Goal: Task Accomplishment & Management: Use online tool/utility

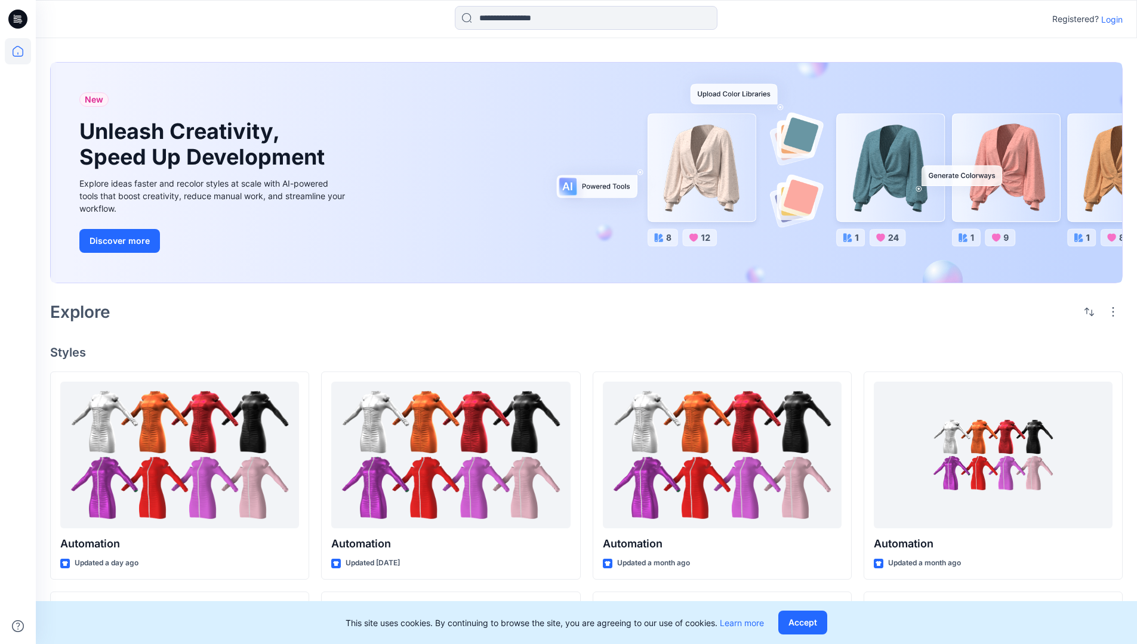
click at [1108, 19] on p "Login" at bounding box center [1111, 19] width 21 height 13
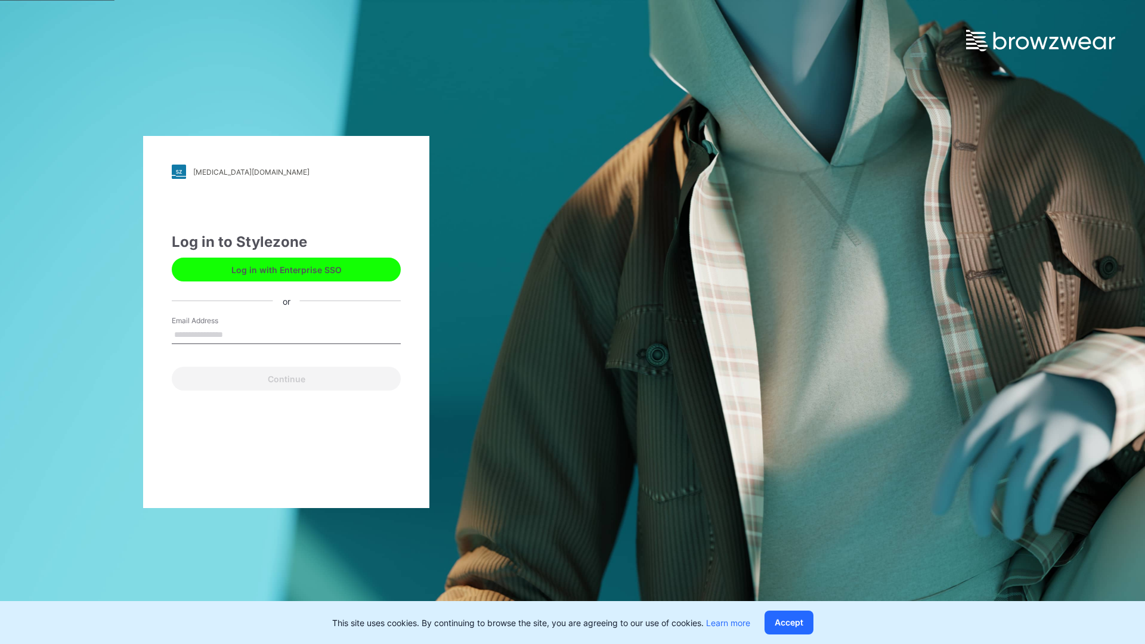
click at [236, 334] on input "Email Address" at bounding box center [286, 335] width 229 height 18
type input "**********"
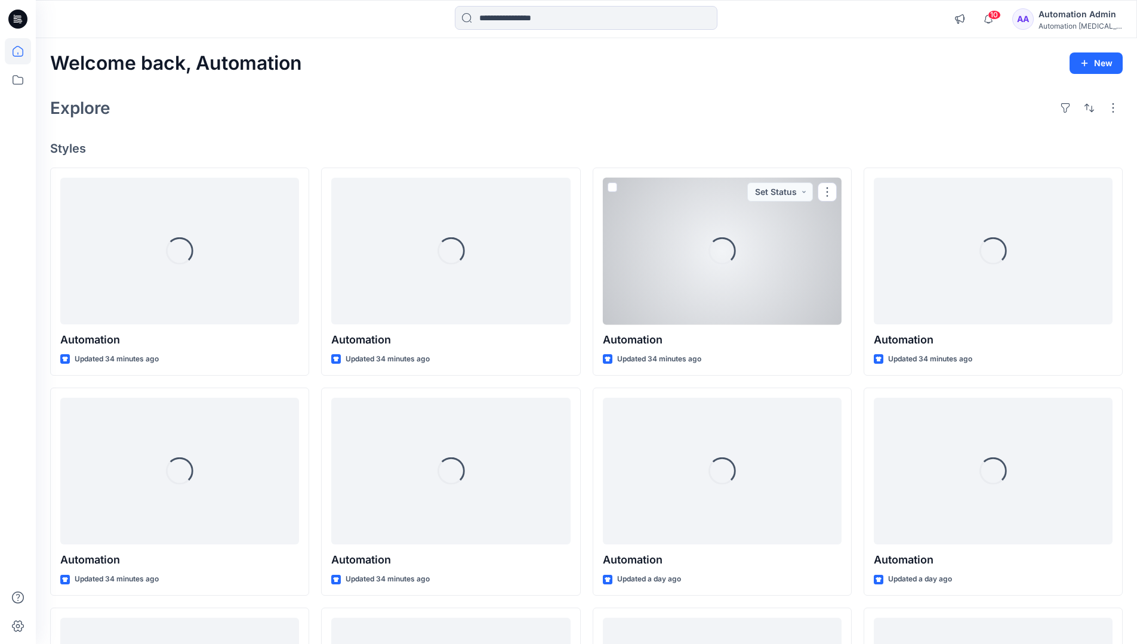
click at [23, 51] on icon at bounding box center [18, 51] width 11 height 11
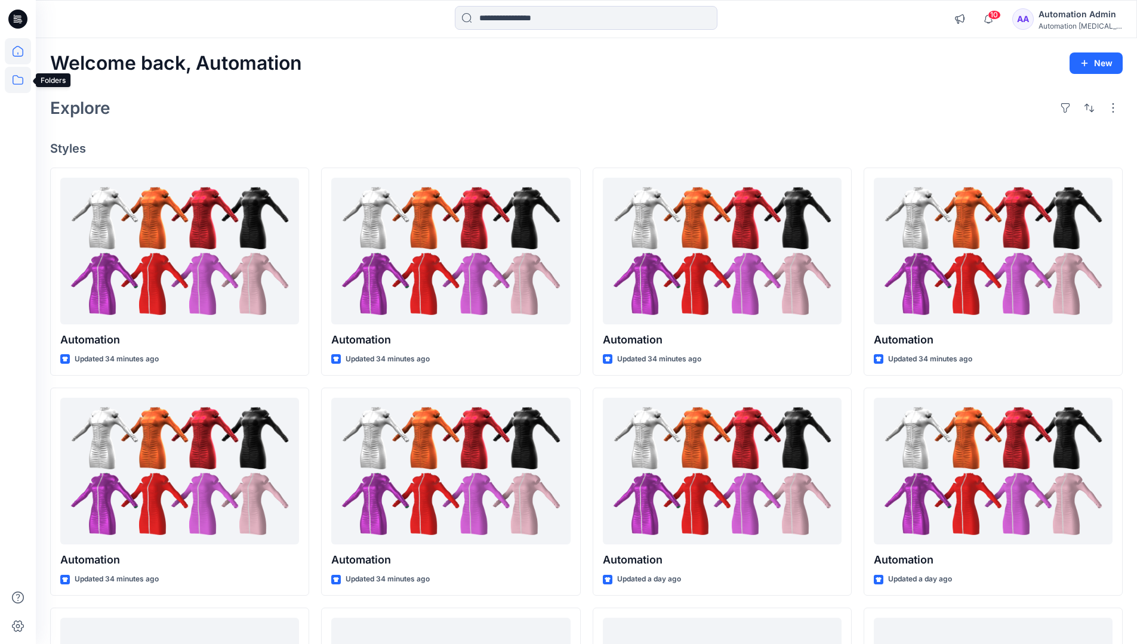
click at [16, 82] on icon at bounding box center [18, 80] width 26 height 26
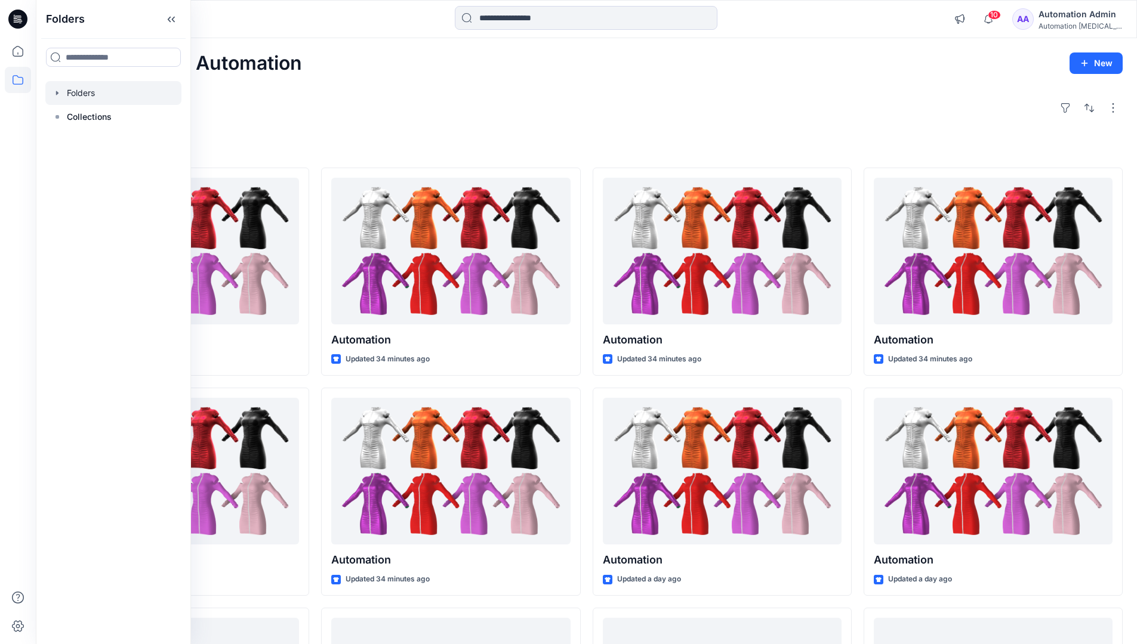
click at [109, 98] on div at bounding box center [113, 93] width 136 height 24
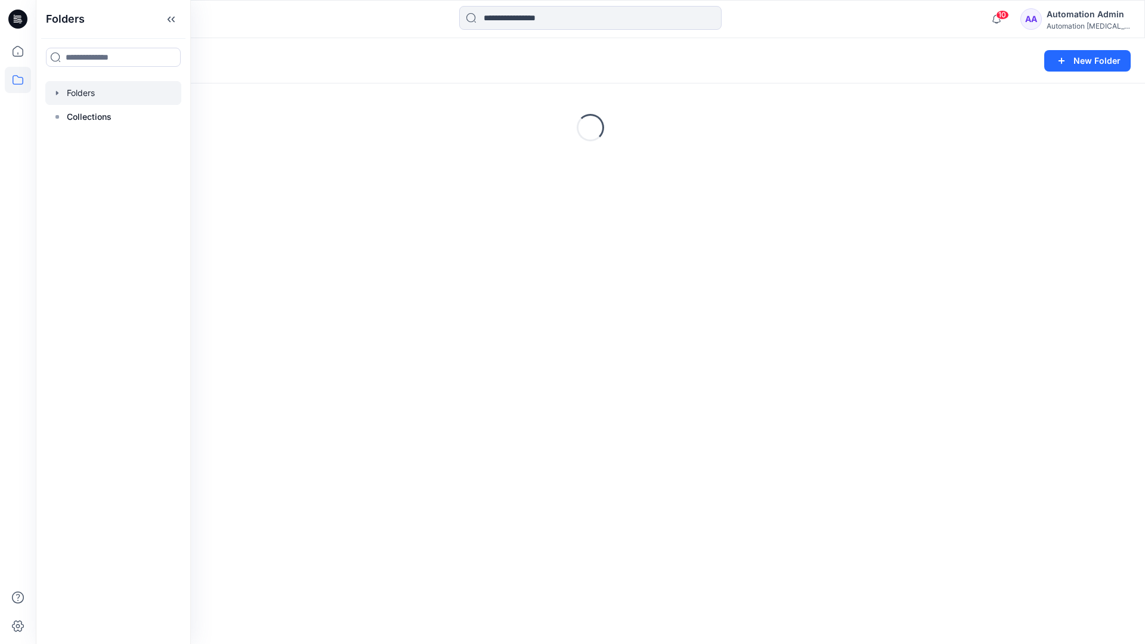
click at [539, 396] on div "Folders New Folder Loading..." at bounding box center [591, 341] width 1110 height 606
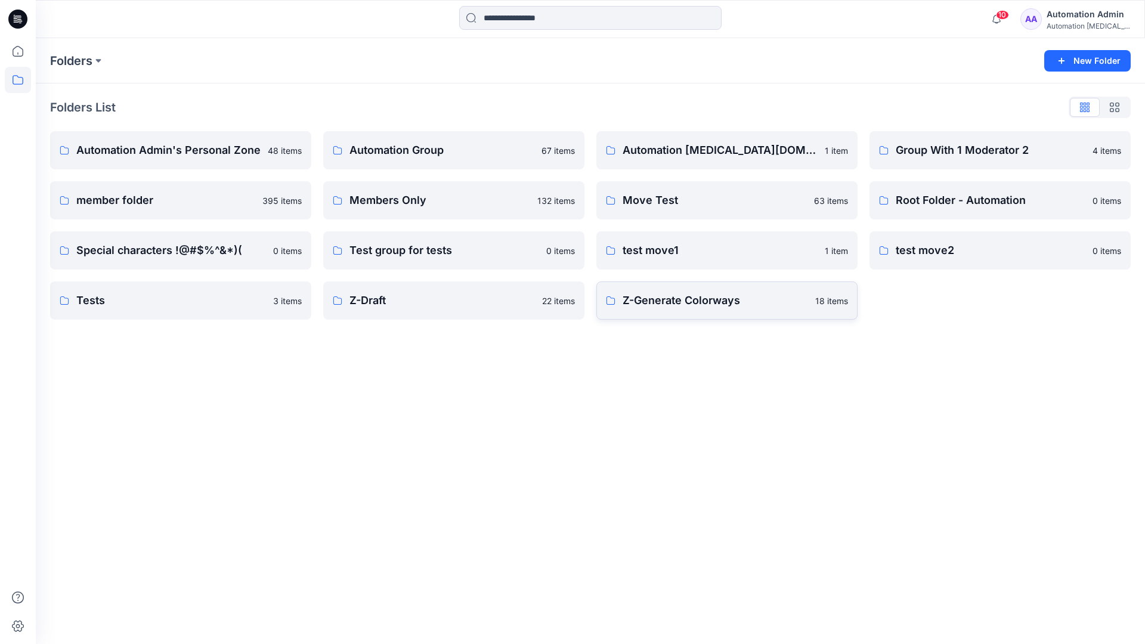
click at [659, 305] on p "Z-Generate Colorways" at bounding box center [716, 300] width 186 height 17
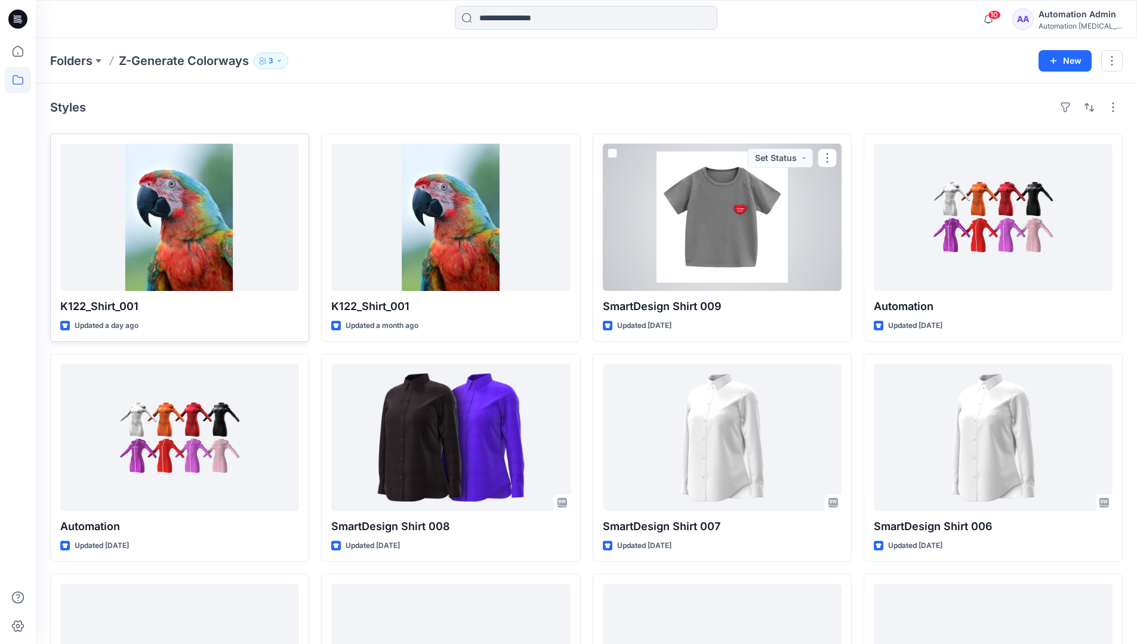
click at [233, 211] on div at bounding box center [179, 217] width 239 height 147
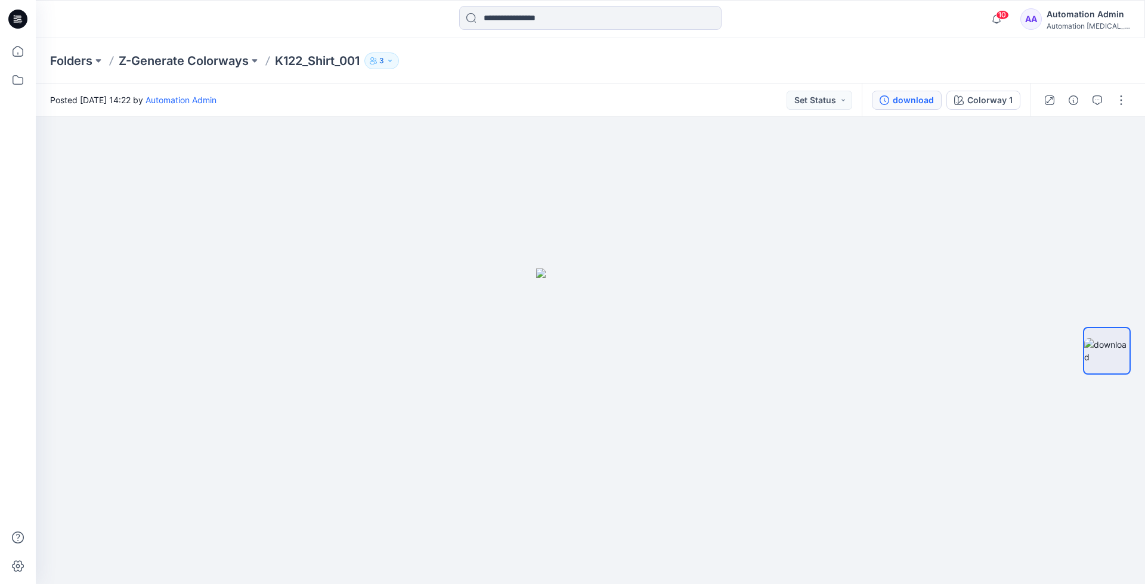
click at [916, 100] on div "download" at bounding box center [913, 100] width 41 height 13
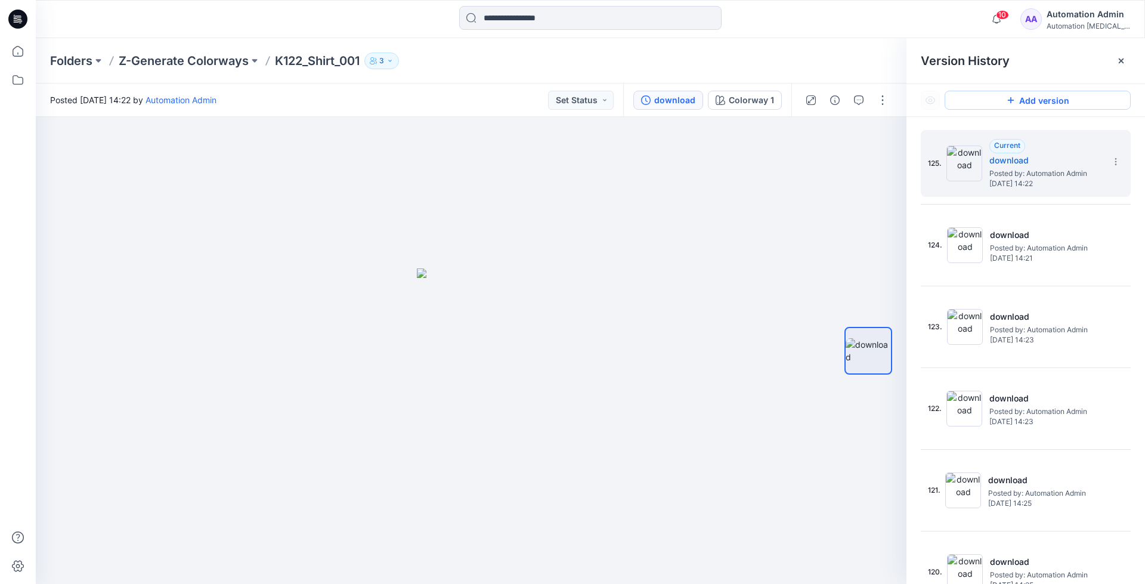
click at [1020, 106] on button "Add version" at bounding box center [1038, 100] width 186 height 19
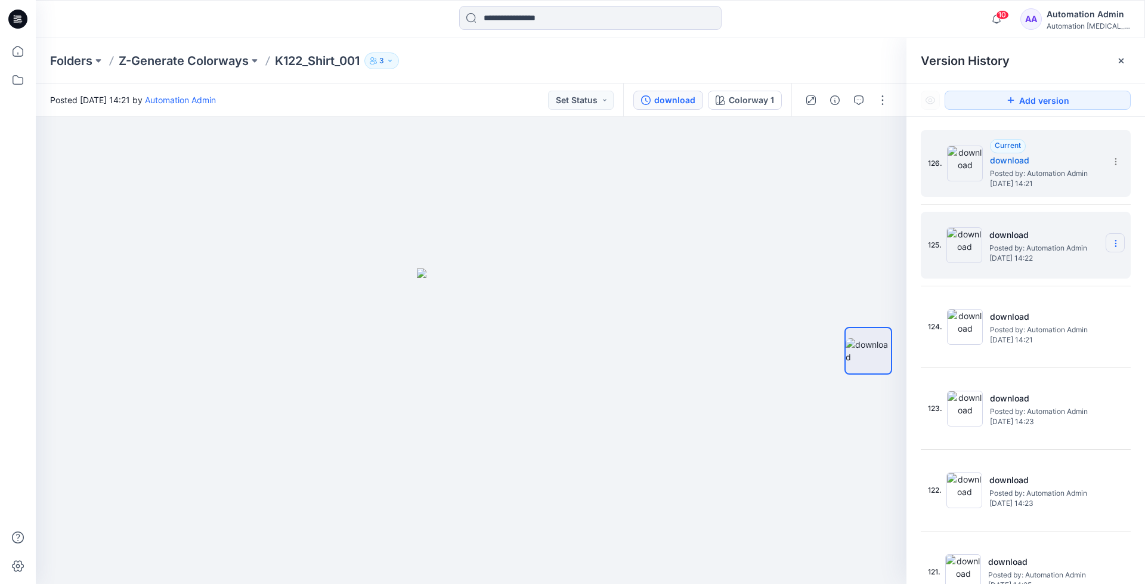
click at [1111, 242] on icon at bounding box center [1116, 244] width 10 height 10
click at [1058, 264] on span "Restore Version" at bounding box center [1036, 267] width 60 height 14
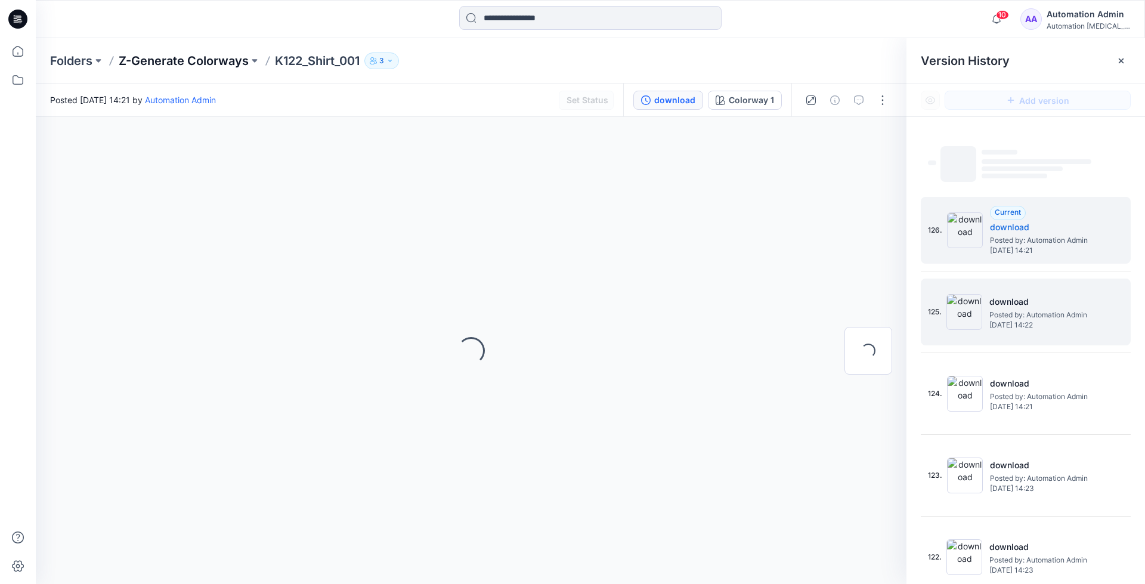
click at [212, 61] on p "Z-Generate Colorways" at bounding box center [184, 61] width 130 height 17
